Goal: Navigation & Orientation: Find specific page/section

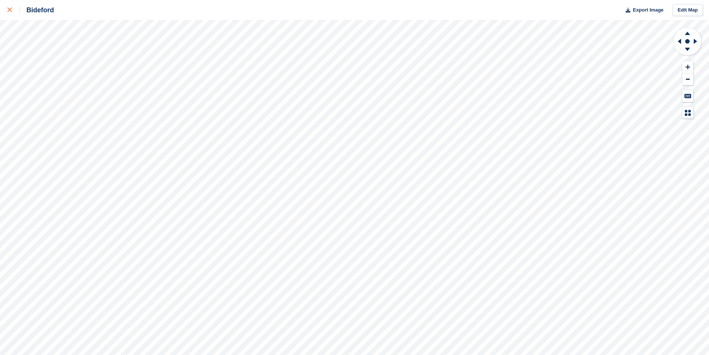
click at [5, 10] on link at bounding box center [10, 10] width 20 height 20
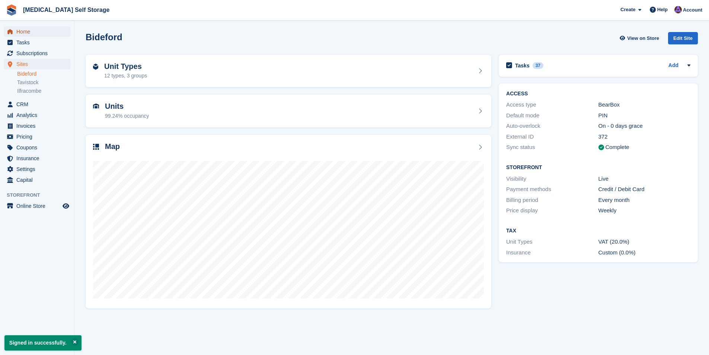
click at [30, 32] on span "Home" at bounding box center [38, 31] width 45 height 10
click at [25, 31] on span "Home" at bounding box center [38, 31] width 45 height 10
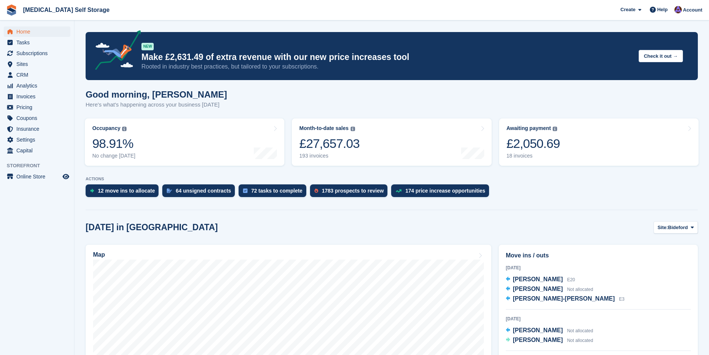
scroll to position [74, 0]
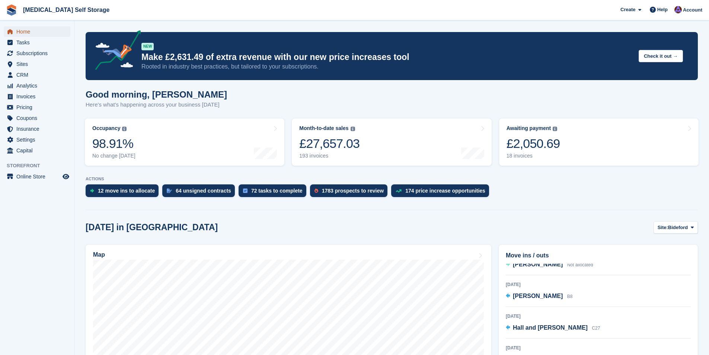
click at [31, 32] on span "Home" at bounding box center [38, 31] width 45 height 10
